Goal: Entertainment & Leisure: Consume media (video, audio)

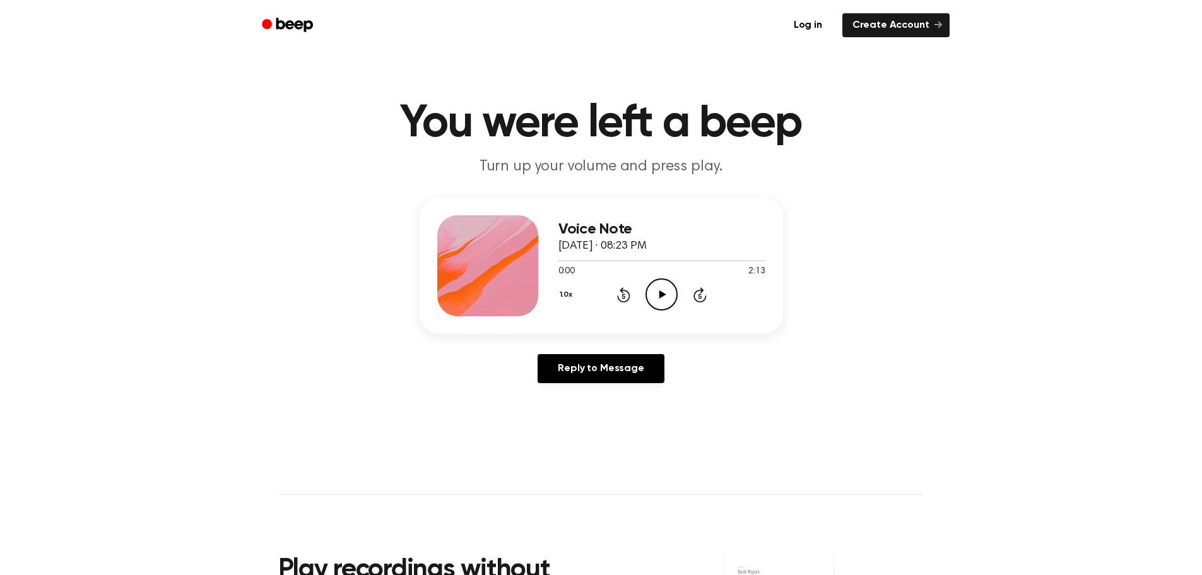
drag, startPoint x: 672, startPoint y: 286, endPoint x: 665, endPoint y: 293, distance: 9.8
click at [665, 293] on icon "Play Audio" at bounding box center [661, 294] width 32 height 32
click at [660, 291] on icon at bounding box center [662, 294] width 7 height 8
click at [657, 293] on icon "Play Audio" at bounding box center [661, 294] width 32 height 32
